Goal: Task Accomplishment & Management: Manage account settings

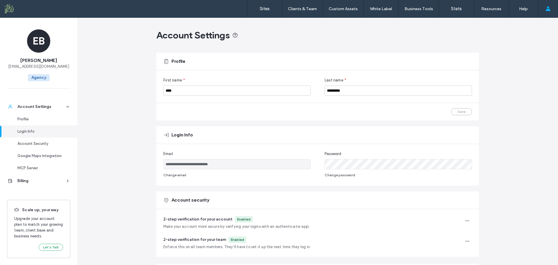
scroll to position [87, 0]
click at [466, 220] on use "button" at bounding box center [468, 220] width 4 height 1
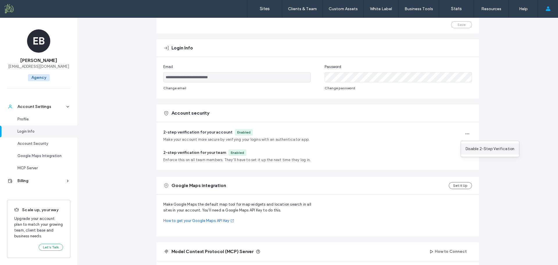
click at [480, 147] on span "Disable 2-Step Verification" at bounding box center [490, 149] width 49 height 6
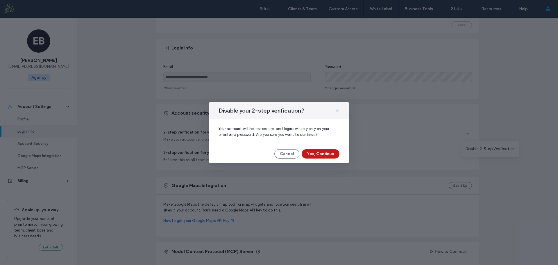
click at [330, 153] on button "Yes, Continue" at bounding box center [321, 153] width 38 height 9
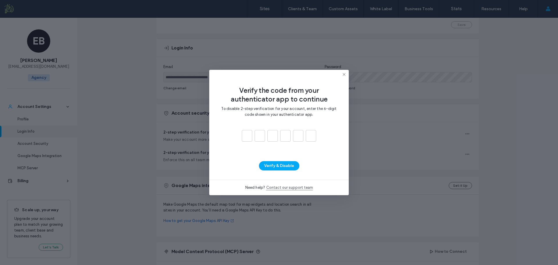
type input "*"
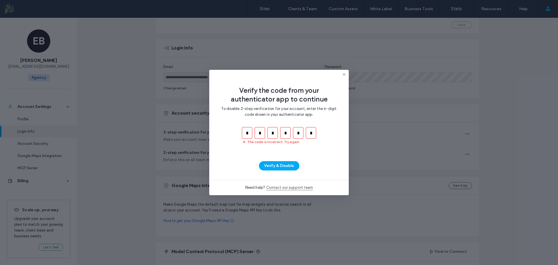
type input "*"
click at [344, 74] on icon at bounding box center [344, 74] width 5 height 5
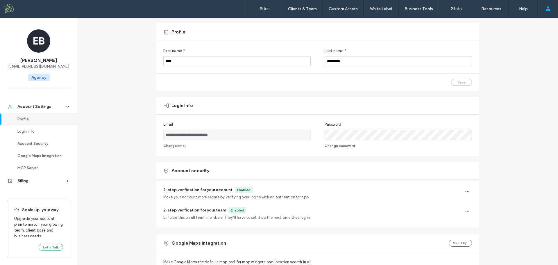
scroll to position [29, 0]
click at [249, 134] on input "**********" at bounding box center [236, 135] width 147 height 10
click at [178, 146] on button "Change email" at bounding box center [174, 145] width 23 height 7
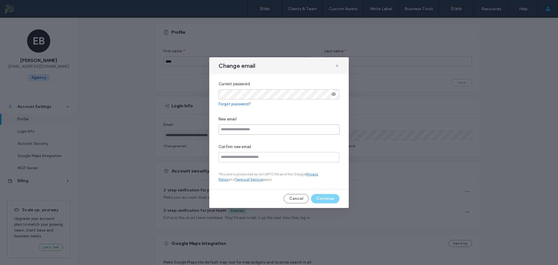
click at [239, 129] on input "email" at bounding box center [279, 129] width 121 height 10
type input "**********"
click at [328, 198] on button "Continue" at bounding box center [325, 198] width 28 height 9
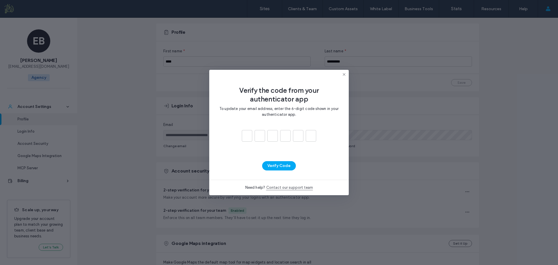
type input "*"
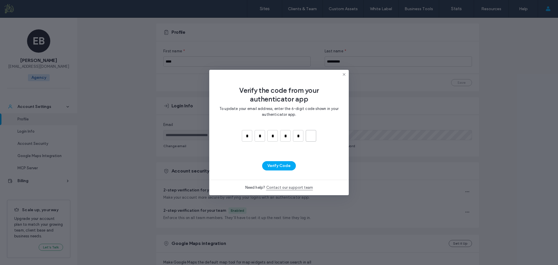
type input "*"
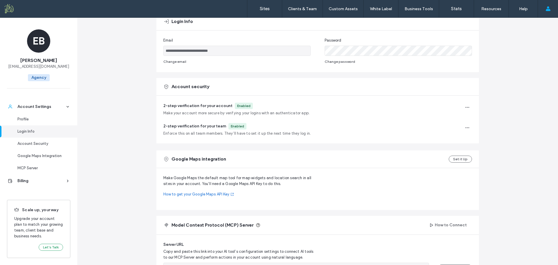
scroll to position [116, 0]
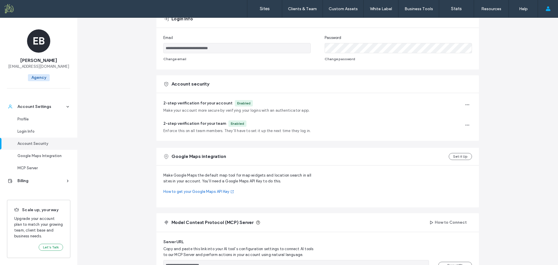
type input "**********"
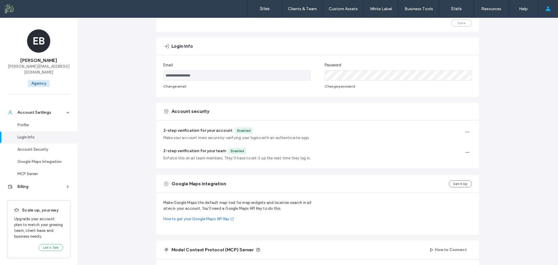
scroll to position [87, 0]
click at [466, 133] on use "button" at bounding box center [468, 133] width 4 height 1
click at [474, 148] on span "Disable 2-Step Verification" at bounding box center [490, 148] width 49 height 6
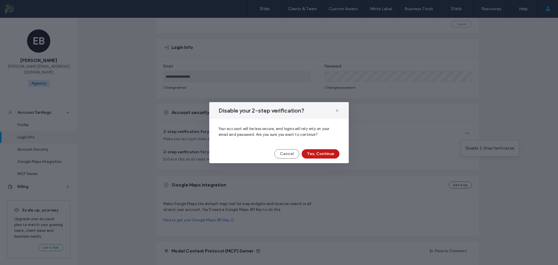
click at [316, 153] on button "Yes, Continue" at bounding box center [321, 153] width 38 height 9
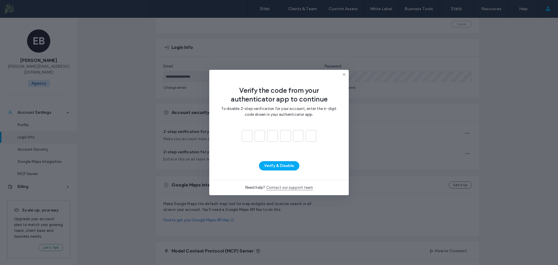
type input "*"
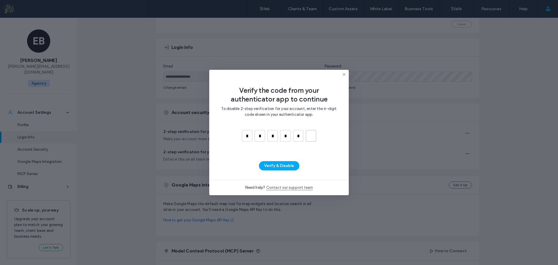
type input "*"
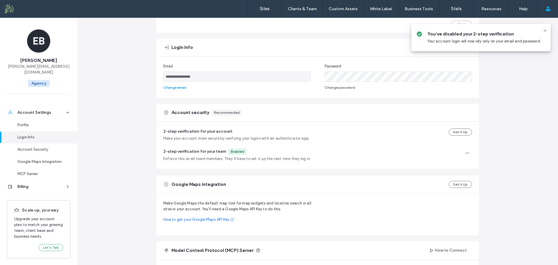
click at [180, 88] on button "Change email" at bounding box center [174, 87] width 23 height 7
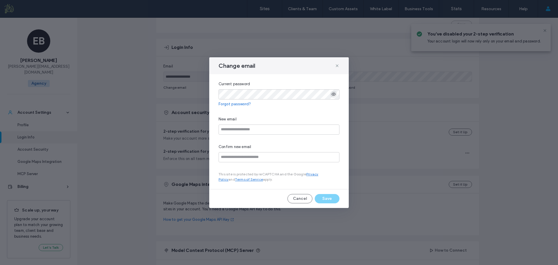
click at [334, 94] on use "button" at bounding box center [334, 94] width 4 height 3
click at [241, 131] on input "email" at bounding box center [279, 129] width 121 height 10
type input "**********"
click at [326, 197] on button "Save" at bounding box center [327, 198] width 25 height 9
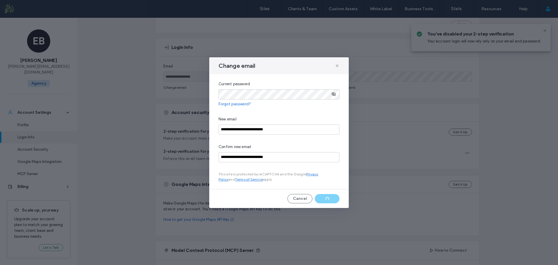
type input "**********"
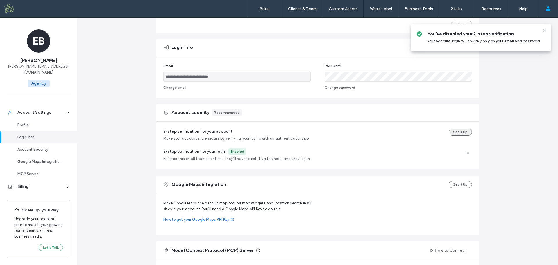
click at [453, 132] on button "Set it Up" at bounding box center [460, 131] width 23 height 7
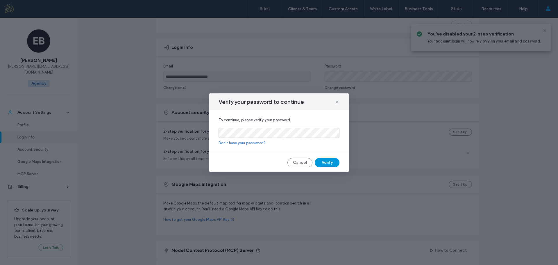
click at [334, 164] on button "Verify" at bounding box center [327, 162] width 25 height 9
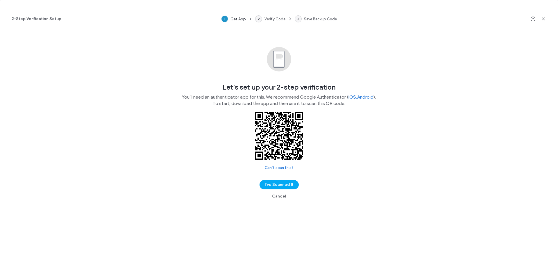
click at [464, 67] on div "Let’s set up your 2-step verification You’ll need an authenticator app for this…" at bounding box center [279, 119] width 558 height 163
click at [289, 186] on button "I’ve Scanned It" at bounding box center [279, 184] width 39 height 9
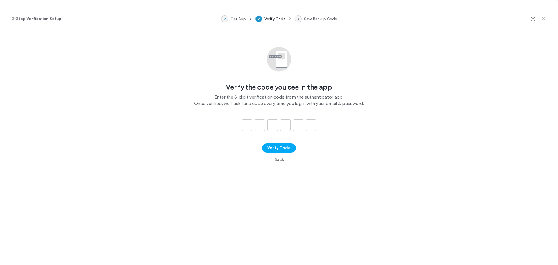
type input "*"
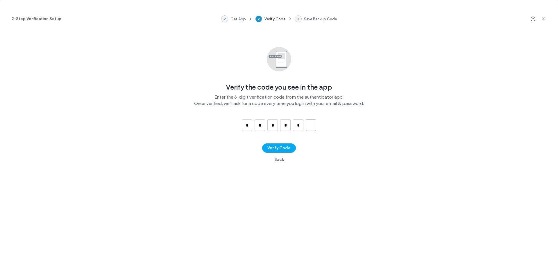
type input "*"
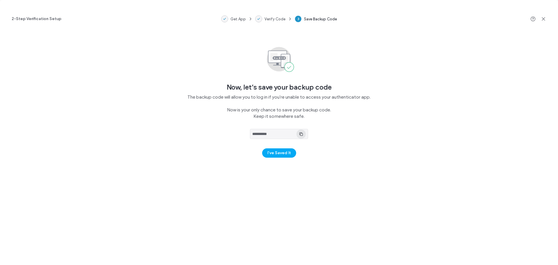
click at [302, 134] on icon "button" at bounding box center [301, 134] width 5 height 5
click at [286, 154] on button "I’ve Saved It" at bounding box center [279, 152] width 34 height 9
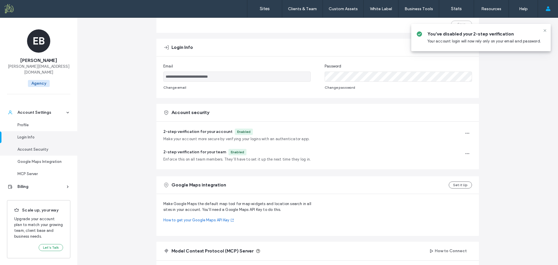
click at [37, 146] on div "Account Security" at bounding box center [41, 149] width 48 height 6
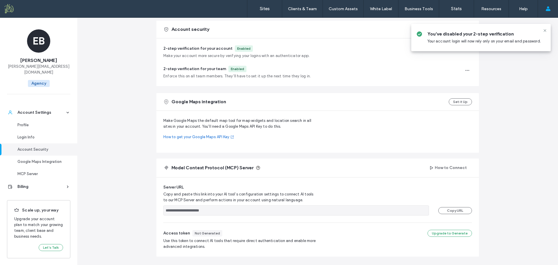
scroll to position [173, 0]
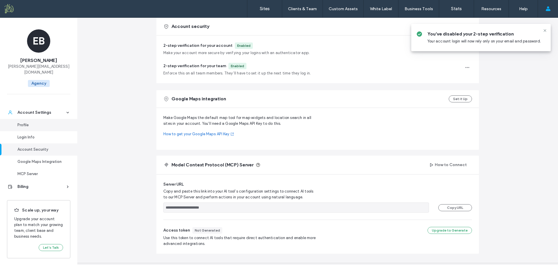
click at [31, 122] on div "Profile" at bounding box center [41, 125] width 48 height 6
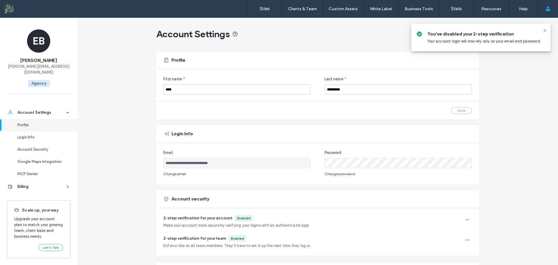
scroll to position [0, 0]
click at [34, 134] on div "Login Info" at bounding box center [41, 137] width 48 height 6
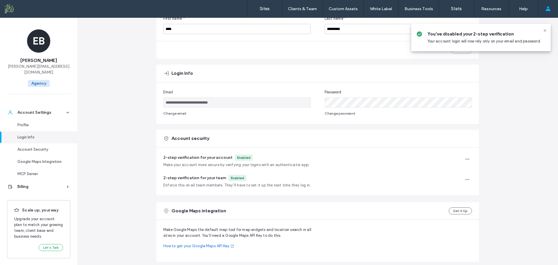
scroll to position [108, 0]
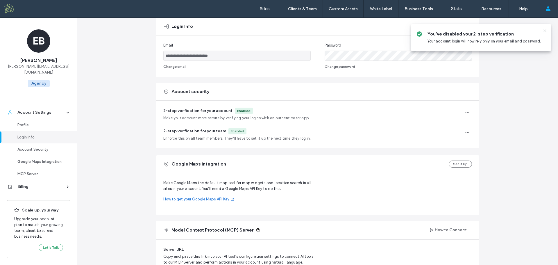
click at [545, 31] on icon at bounding box center [545, 30] width 5 height 5
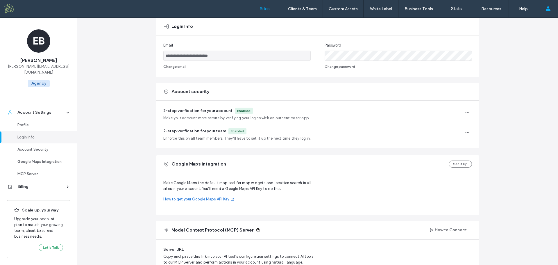
click at [260, 9] on label "Sites" at bounding box center [265, 8] width 10 height 5
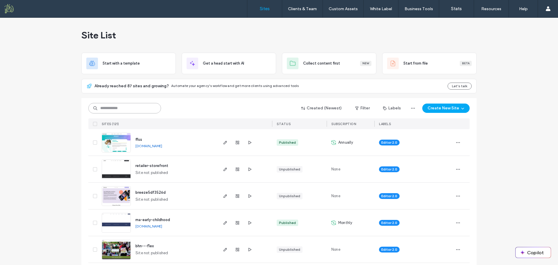
click at [122, 107] on input at bounding box center [124, 108] width 73 height 10
type input "***"
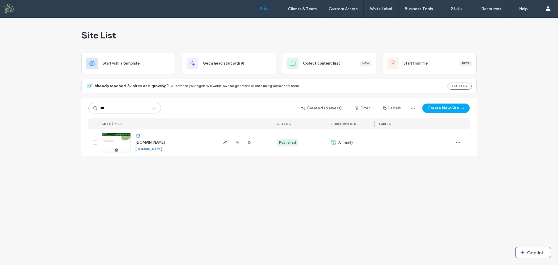
click at [156, 143] on span "[DOMAIN_NAME]" at bounding box center [149, 142] width 29 height 4
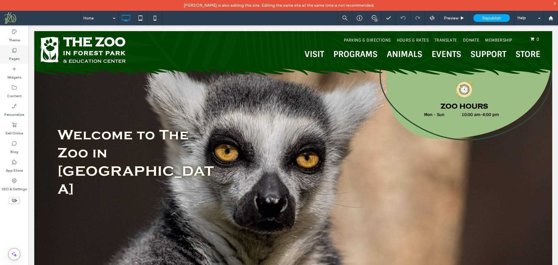
click at [19, 55] on div "Pages" at bounding box center [14, 54] width 28 height 19
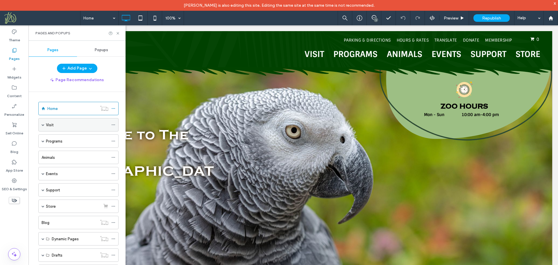
click at [41, 124] on div "Visit" at bounding box center [78, 124] width 80 height 13
click at [42, 125] on span at bounding box center [43, 124] width 3 height 3
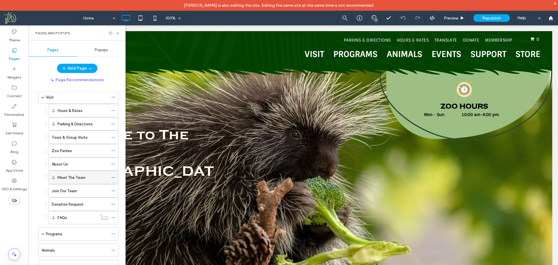
scroll to position [29, 0]
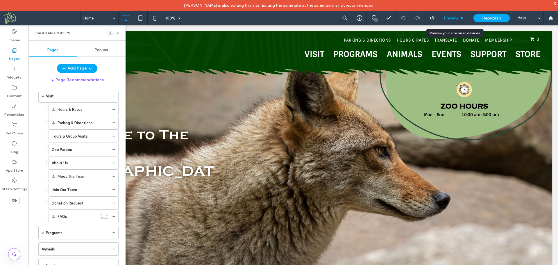
click at [452, 17] on span "Preview" at bounding box center [451, 18] width 15 height 5
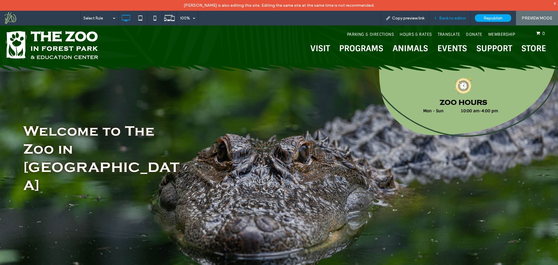
click at [456, 19] on span "Back to editor" at bounding box center [452, 18] width 27 height 5
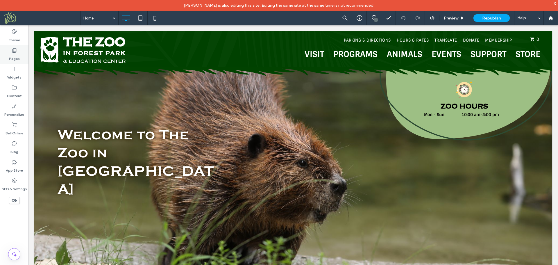
click at [15, 53] on label "Pages" at bounding box center [14, 57] width 11 height 8
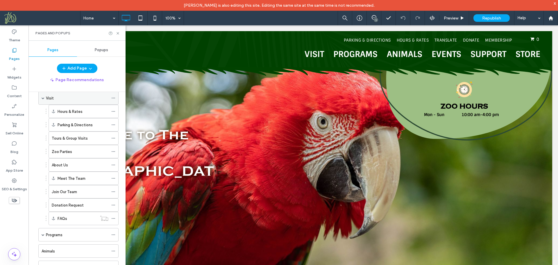
scroll to position [0, 0]
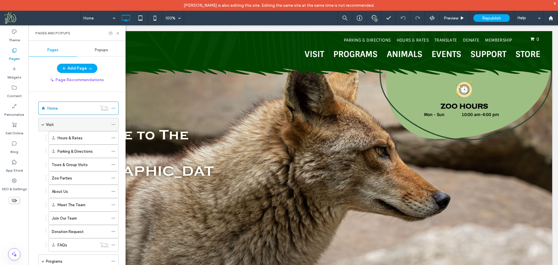
click at [43, 125] on span at bounding box center [43, 124] width 3 height 3
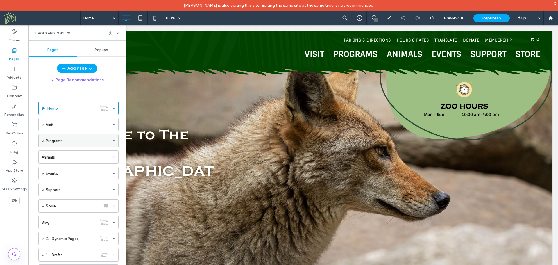
click at [42, 141] on span at bounding box center [43, 140] width 3 height 3
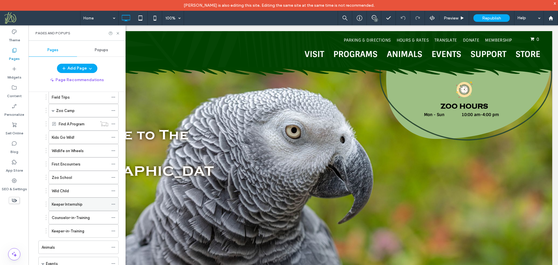
scroll to position [58, 0]
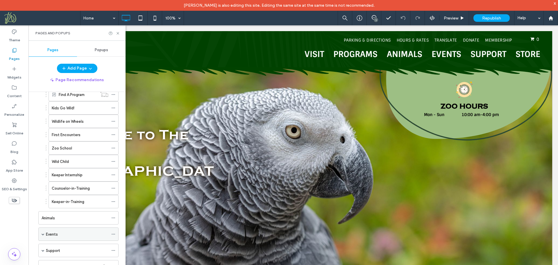
click at [44, 235] on span at bounding box center [43, 233] width 3 height 3
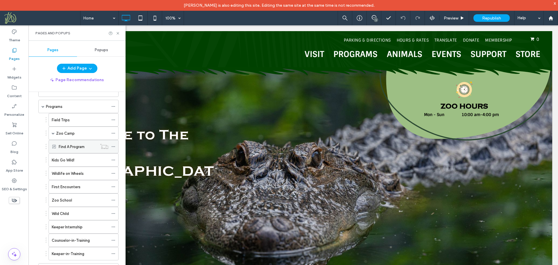
scroll to position [29, 0]
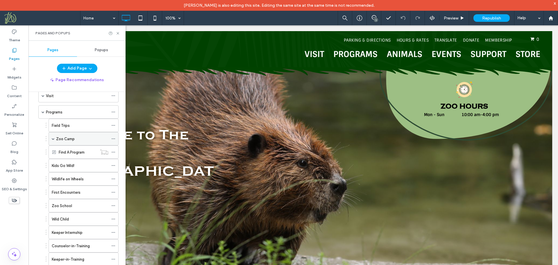
click at [53, 139] on span at bounding box center [53, 138] width 3 height 3
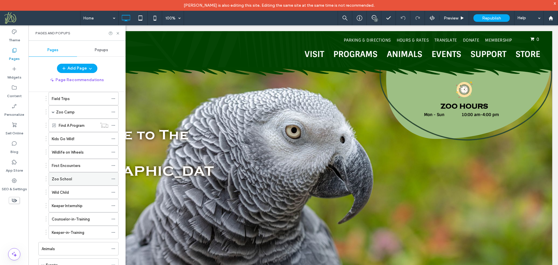
scroll to position [58, 0]
click at [114, 162] on icon at bounding box center [113, 164] width 4 height 4
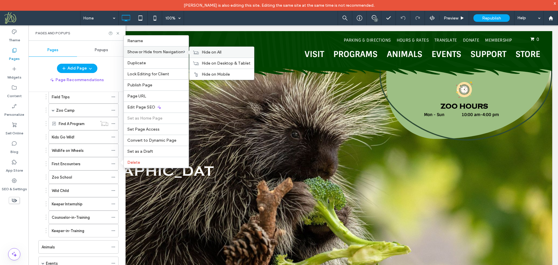
click at [211, 51] on span "Hide on All" at bounding box center [212, 52] width 20 height 5
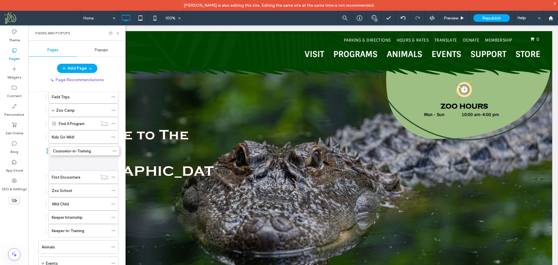
drag, startPoint x: 46, startPoint y: 217, endPoint x: 47, endPoint y: 151, distance: 66.6
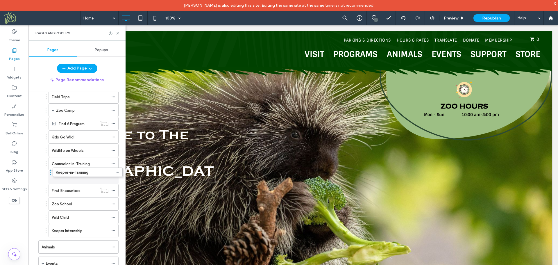
drag, startPoint x: 46, startPoint y: 230, endPoint x: 50, endPoint y: 171, distance: 59.4
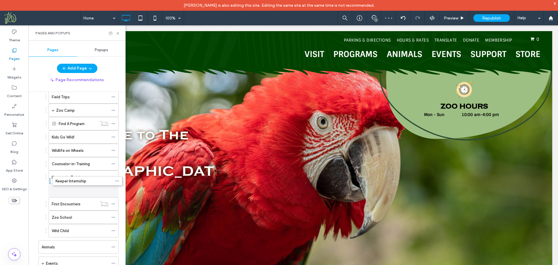
drag, startPoint x: 46, startPoint y: 232, endPoint x: 49, endPoint y: 182, distance: 50.7
click at [114, 217] on icon at bounding box center [113, 217] width 4 height 4
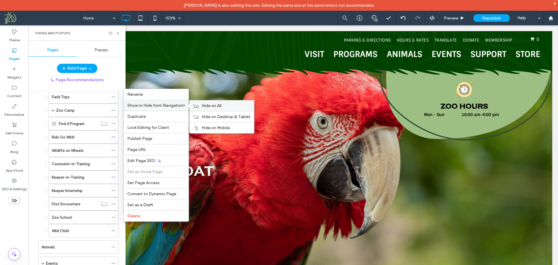
click at [206, 107] on span "Hide on All" at bounding box center [212, 105] width 20 height 5
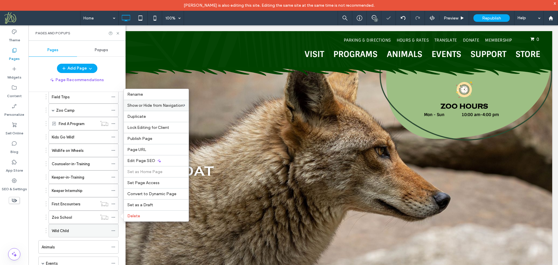
click at [114, 230] on icon at bounding box center [113, 230] width 4 height 4
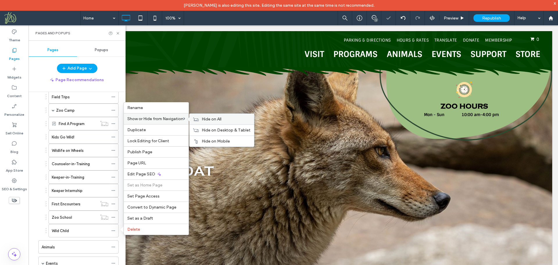
click at [206, 119] on span "Hide on All" at bounding box center [212, 119] width 20 height 5
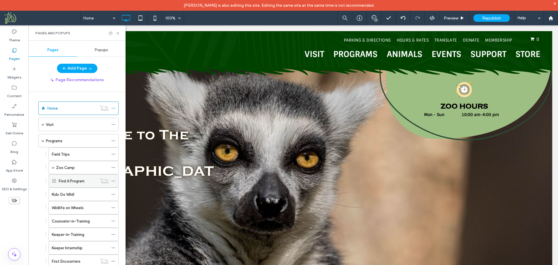
scroll to position [0, 0]
click at [43, 141] on span at bounding box center [43, 140] width 3 height 3
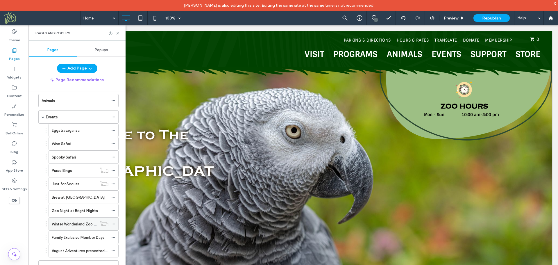
scroll to position [57, 0]
drag, startPoint x: 46, startPoint y: 196, endPoint x: 53, endPoint y: 150, distance: 46.7
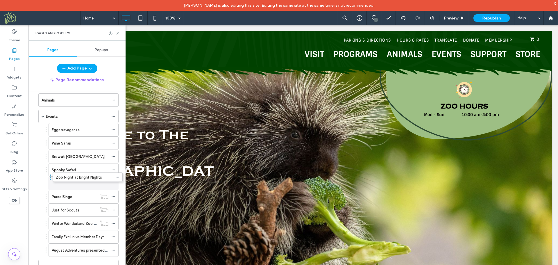
drag, startPoint x: 46, startPoint y: 210, endPoint x: 51, endPoint y: 176, distance: 34.0
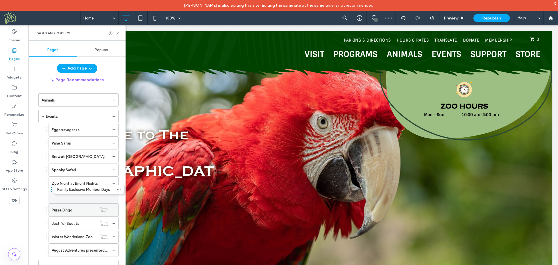
drag, startPoint x: 46, startPoint y: 236, endPoint x: 50, endPoint y: 192, distance: 44.6
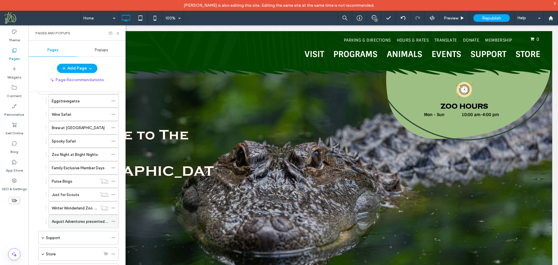
scroll to position [87, 0]
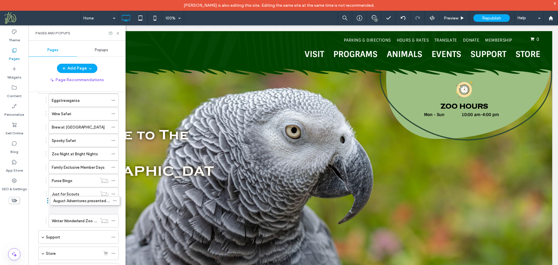
drag, startPoint x: 46, startPoint y: 220, endPoint x: 48, endPoint y: 199, distance: 21.0
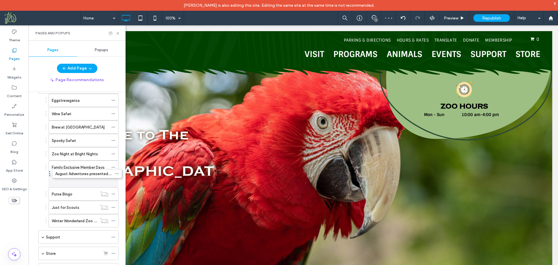
drag, startPoint x: 46, startPoint y: 207, endPoint x: 50, endPoint y: 172, distance: 34.8
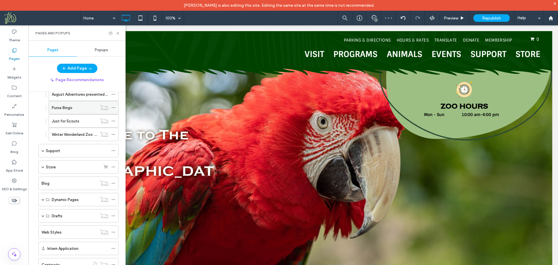
scroll to position [173, 0]
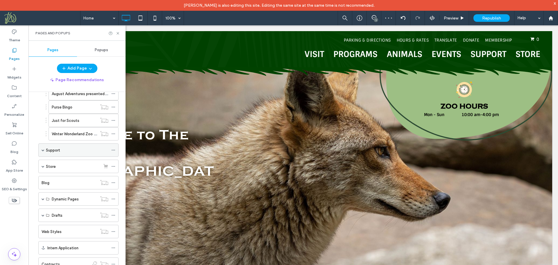
click at [43, 150] on span at bounding box center [43, 150] width 3 height 3
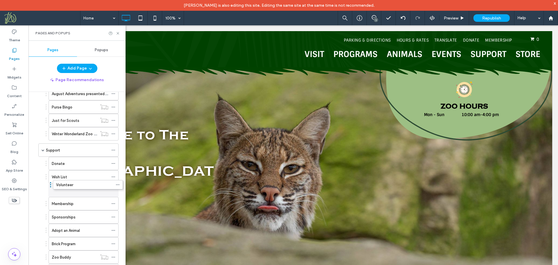
drag, startPoint x: 46, startPoint y: 230, endPoint x: 51, endPoint y: 183, distance: 47.0
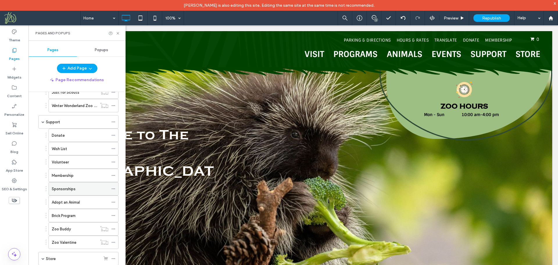
scroll to position [203, 0]
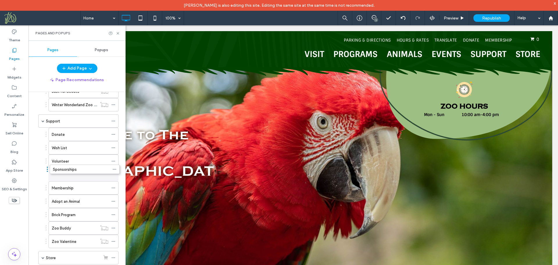
drag, startPoint x: 46, startPoint y: 187, endPoint x: 47, endPoint y: 168, distance: 19.5
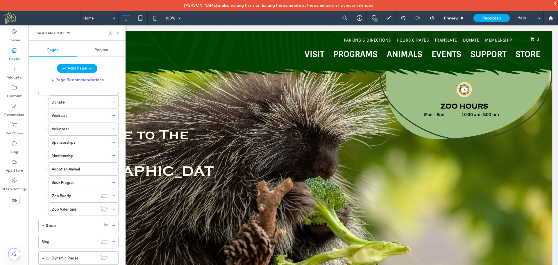
scroll to position [235, 0]
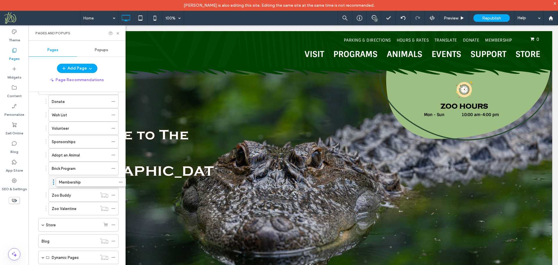
drag, startPoint x: 46, startPoint y: 155, endPoint x: 54, endPoint y: 180, distance: 26.7
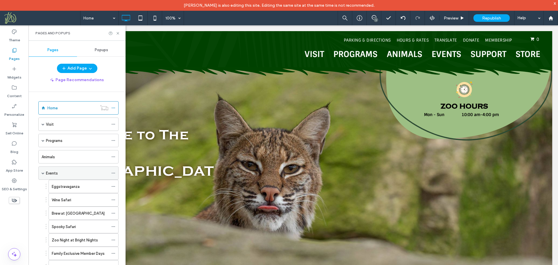
scroll to position [0, 0]
click at [42, 124] on span at bounding box center [43, 124] width 3 height 3
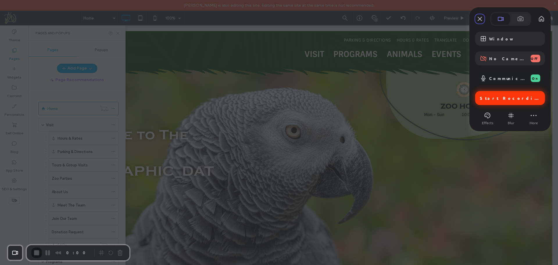
click at [514, 96] on span "Start Recording" at bounding box center [511, 97] width 62 height 5
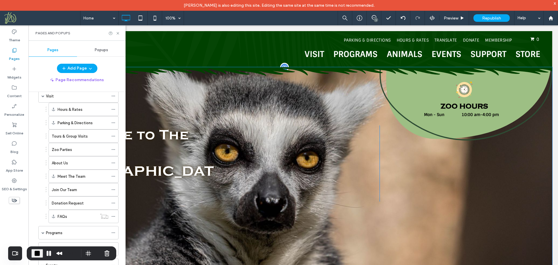
scroll to position [116, 0]
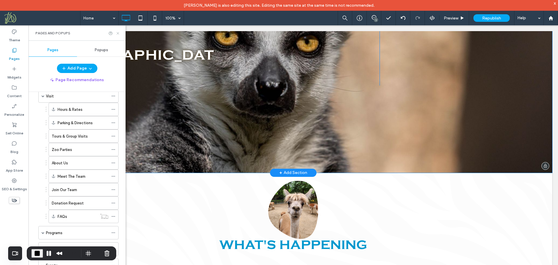
drag, startPoint x: 118, startPoint y: 34, endPoint x: 53, endPoint y: 74, distance: 76.2
click at [118, 34] on icon at bounding box center [118, 33] width 4 height 4
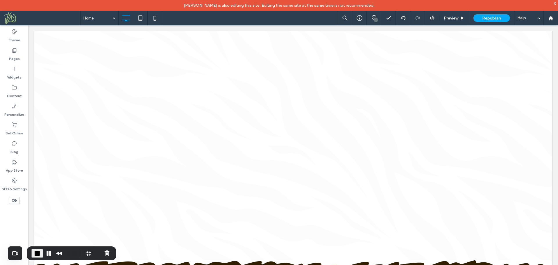
scroll to position [430, 0]
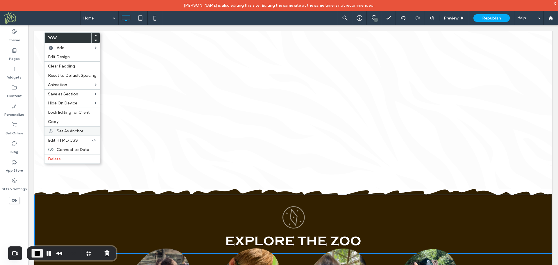
click at [72, 132] on span "Set As Anchor" at bounding box center [70, 130] width 26 height 5
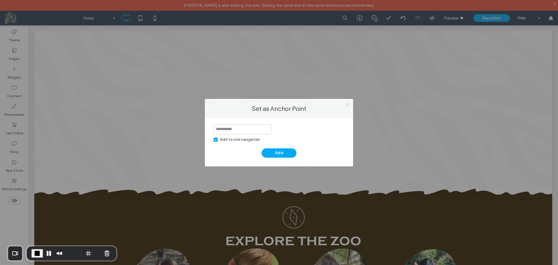
click at [348, 105] on use at bounding box center [347, 104] width 3 height 3
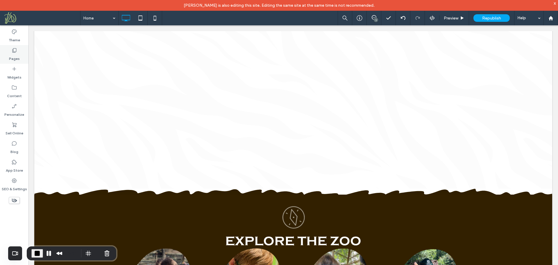
click at [14, 59] on label "Pages" at bounding box center [14, 57] width 11 height 8
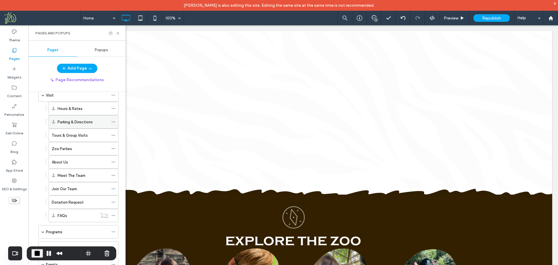
scroll to position [29, 0]
click at [42, 96] on span at bounding box center [43, 95] width 3 height 3
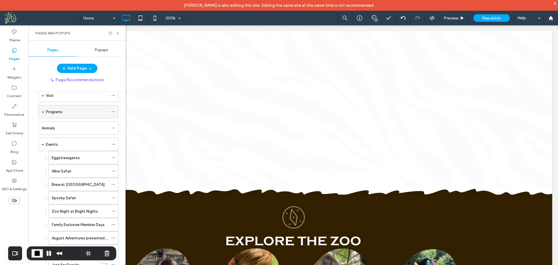
click at [42, 113] on span at bounding box center [43, 111] width 3 height 13
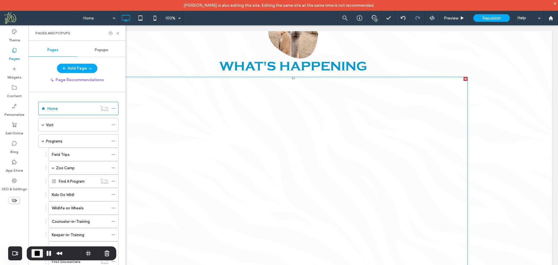
scroll to position [262, 0]
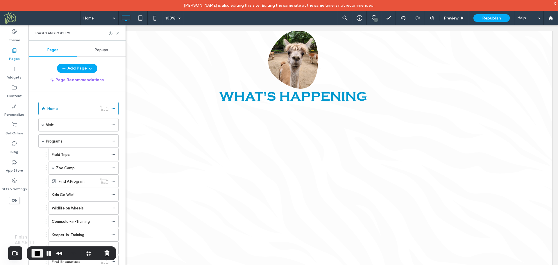
click at [38, 251] on span "End Recording" at bounding box center [37, 253] width 7 height 7
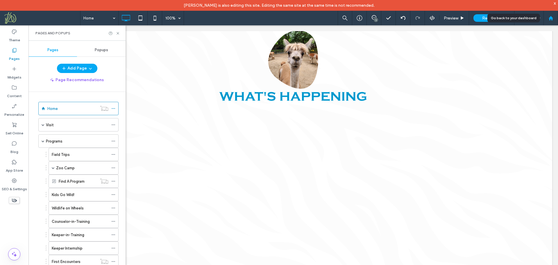
click at [554, 17] on div at bounding box center [551, 18] width 14 height 5
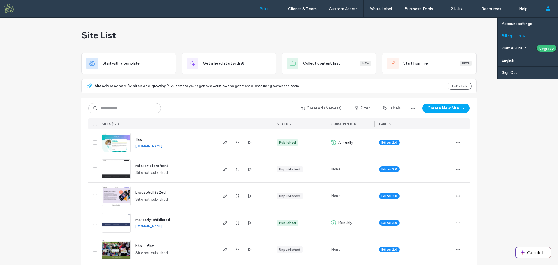
click at [511, 34] on label "Billing" at bounding box center [507, 36] width 10 height 4
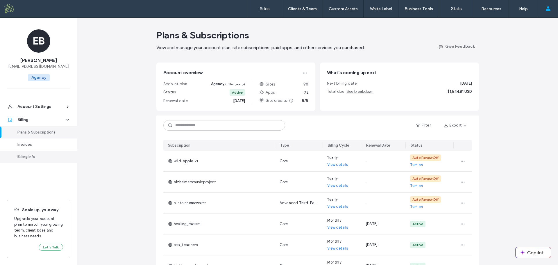
click at [29, 156] on div "Billing Info" at bounding box center [41, 157] width 48 height 6
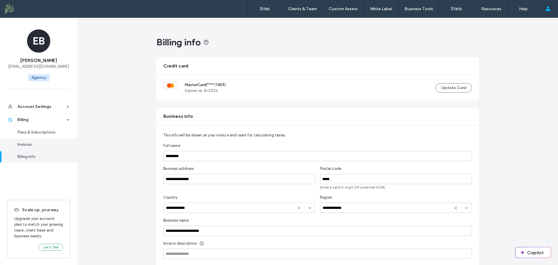
click at [32, 145] on div "Invoices" at bounding box center [41, 145] width 48 height 6
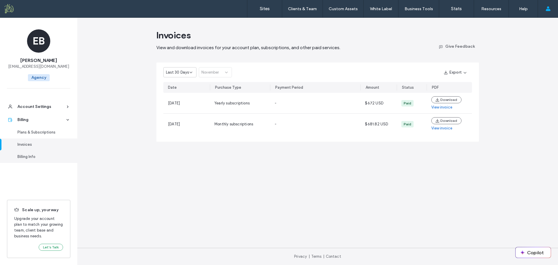
click at [30, 156] on div "Billing Info" at bounding box center [41, 157] width 48 height 6
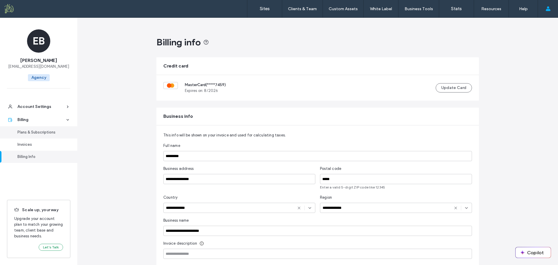
click at [36, 131] on div "Plans & Subscriptions" at bounding box center [41, 132] width 48 height 6
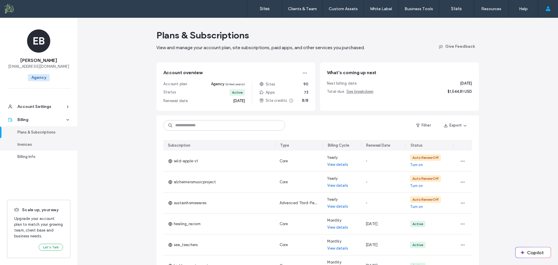
click at [32, 144] on div "Invoices" at bounding box center [41, 145] width 48 height 6
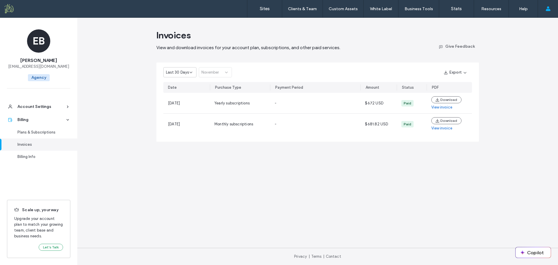
click at [188, 72] on span "Last 30 Days" at bounding box center [177, 72] width 23 height 6
click at [181, 102] on div "2024" at bounding box center [180, 103] width 33 height 10
